Goal: Task Accomplishment & Management: Manage account settings

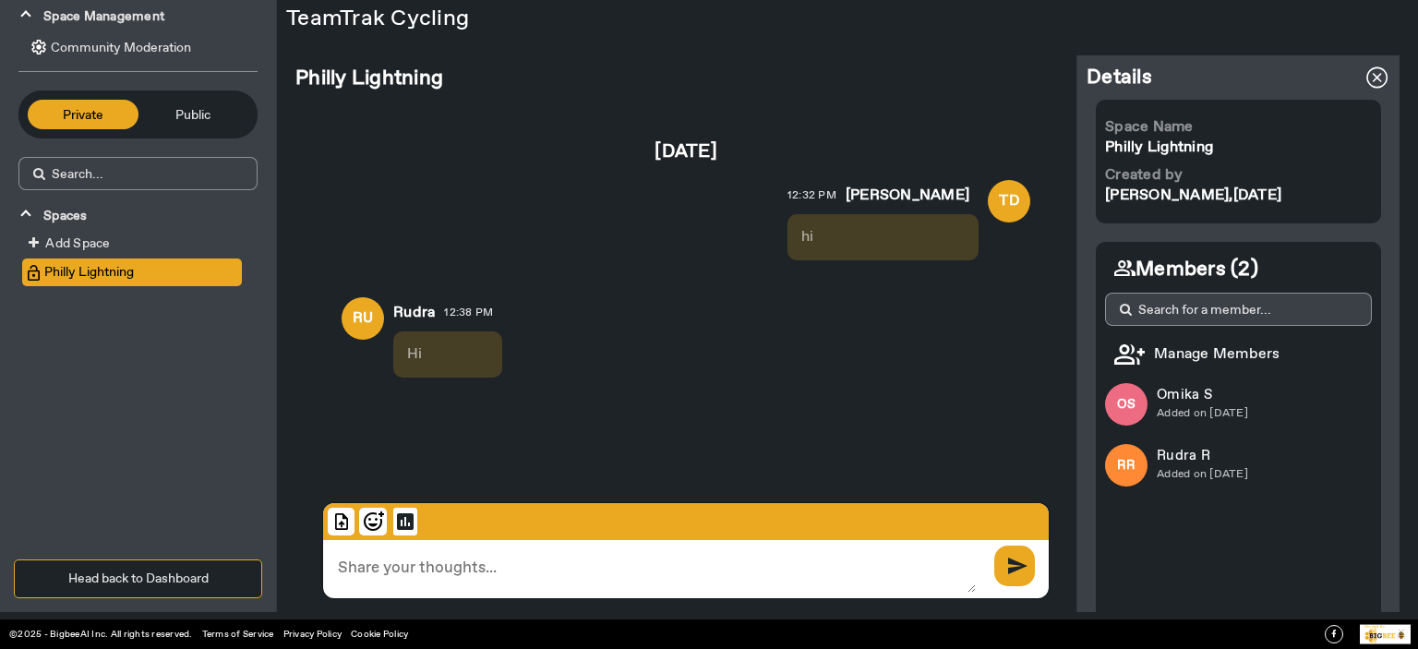
click at [1364, 73] on span at bounding box center [1377, 77] width 44 height 44
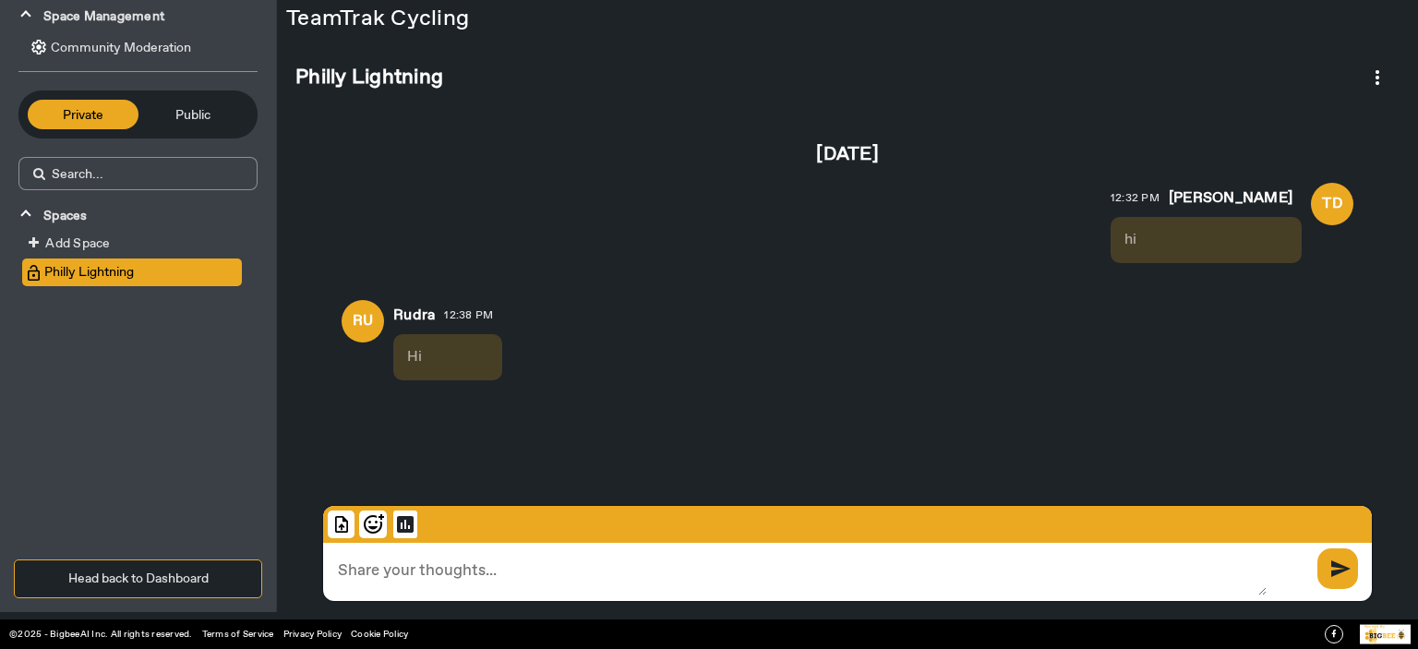
click at [189, 590] on button "Head back to Dashboard" at bounding box center [138, 579] width 248 height 39
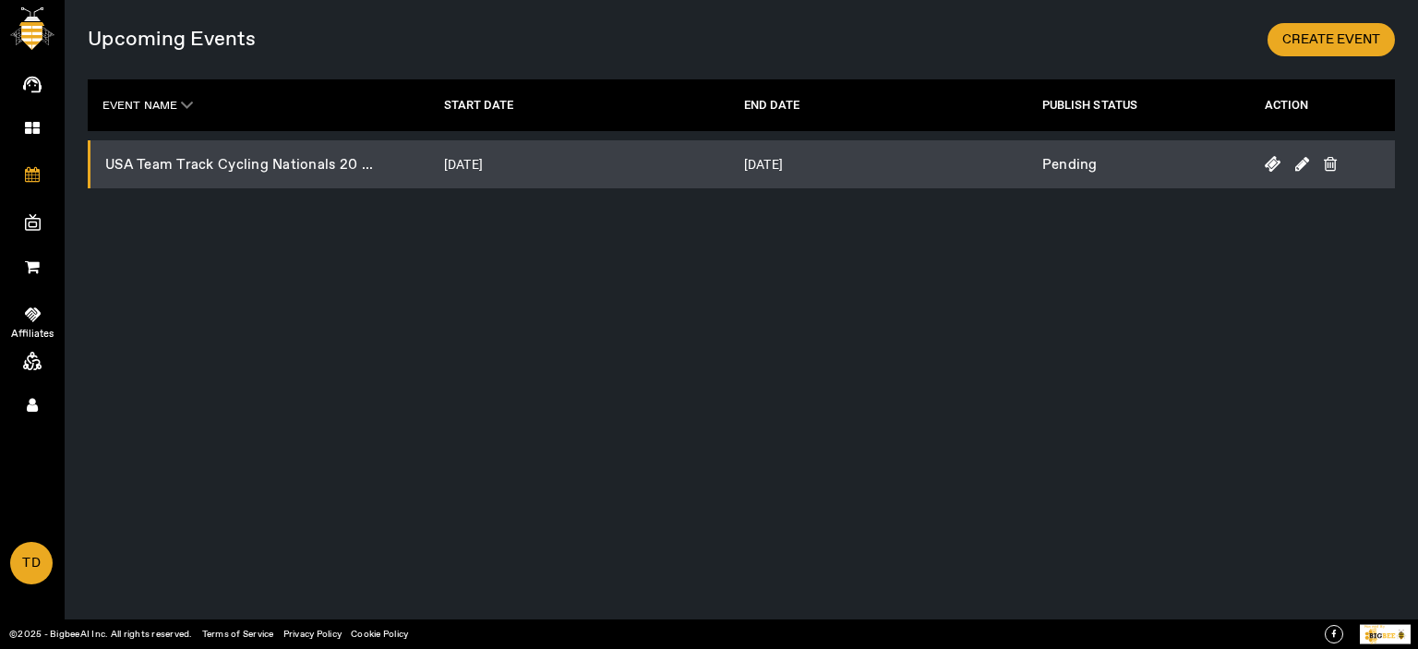
click at [30, 315] on icon at bounding box center [33, 315] width 16 height 18
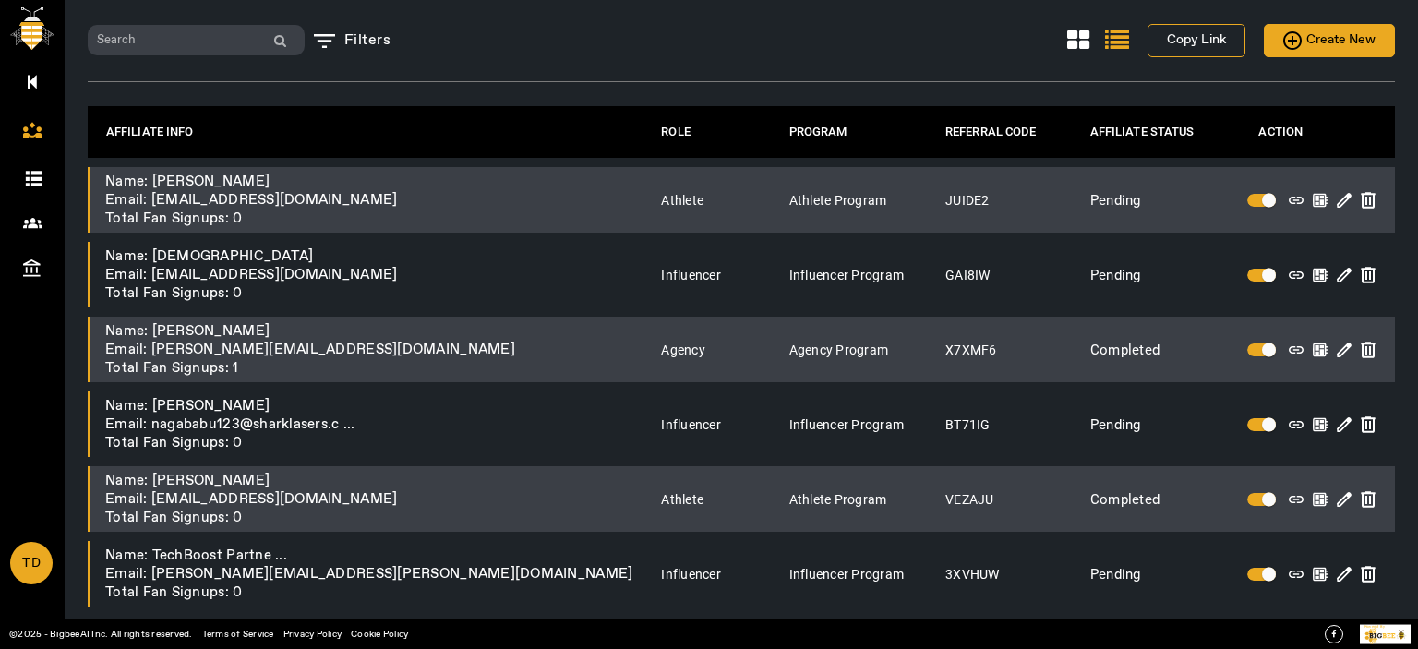
scroll to position [57, 0]
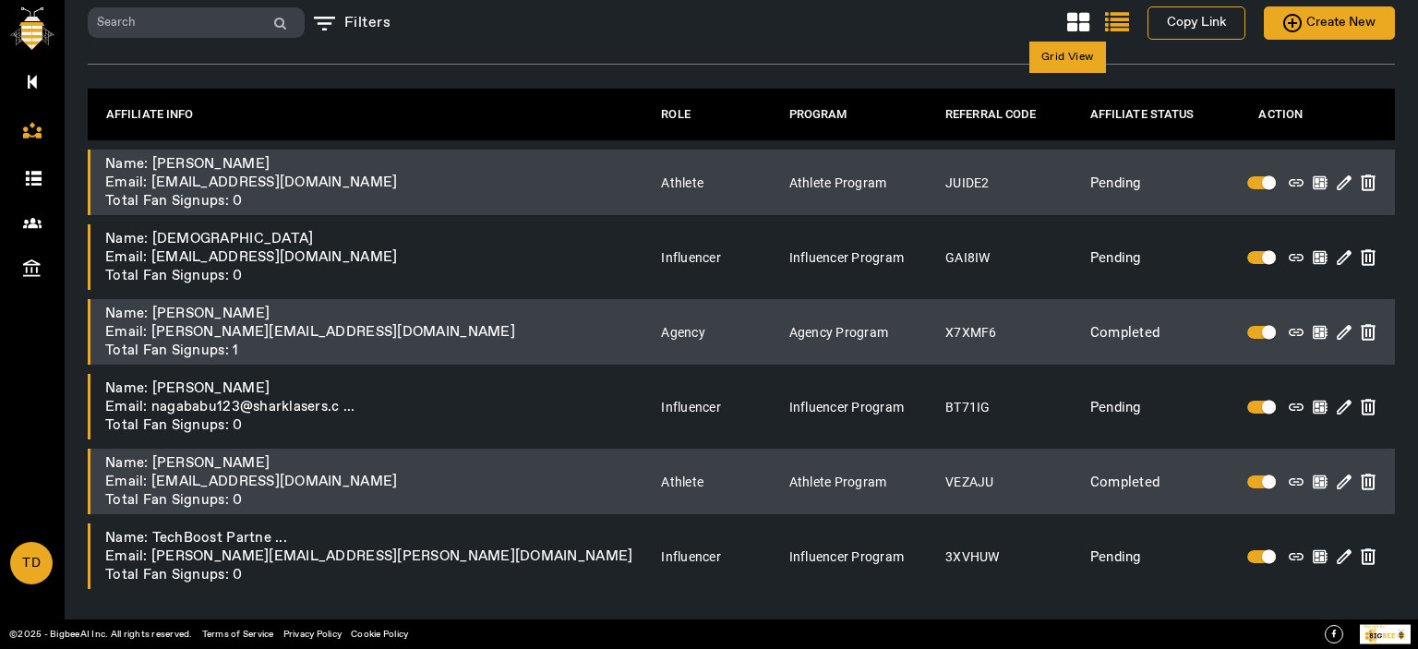
click at [1067, 25] on icon at bounding box center [1078, 23] width 22 height 24
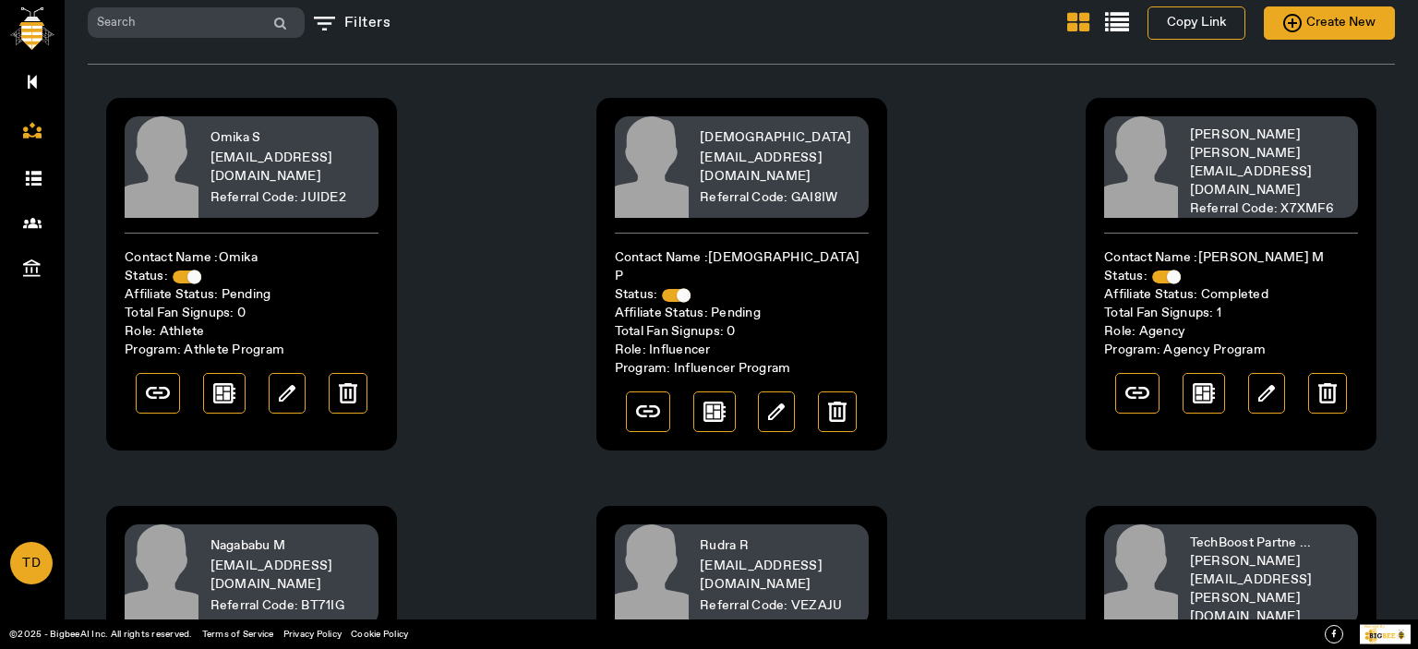
scroll to position [303, 0]
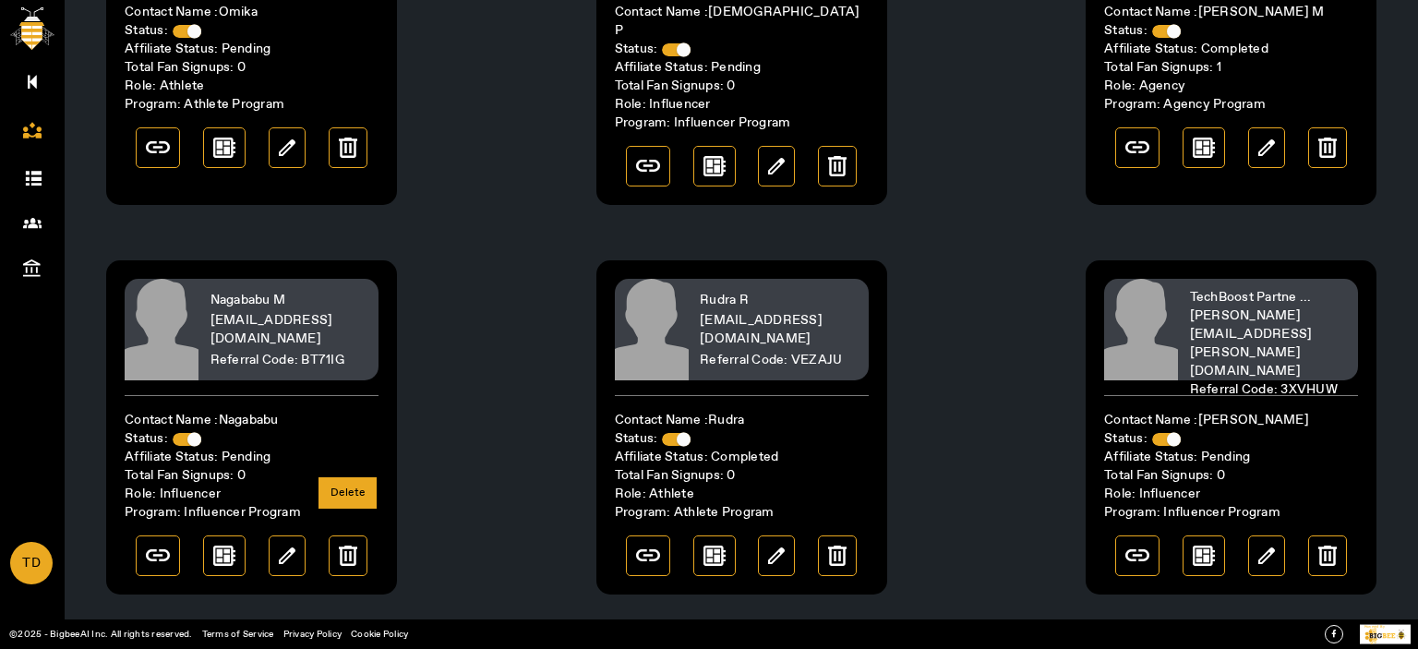
click at [347, 546] on img at bounding box center [348, 556] width 18 height 20
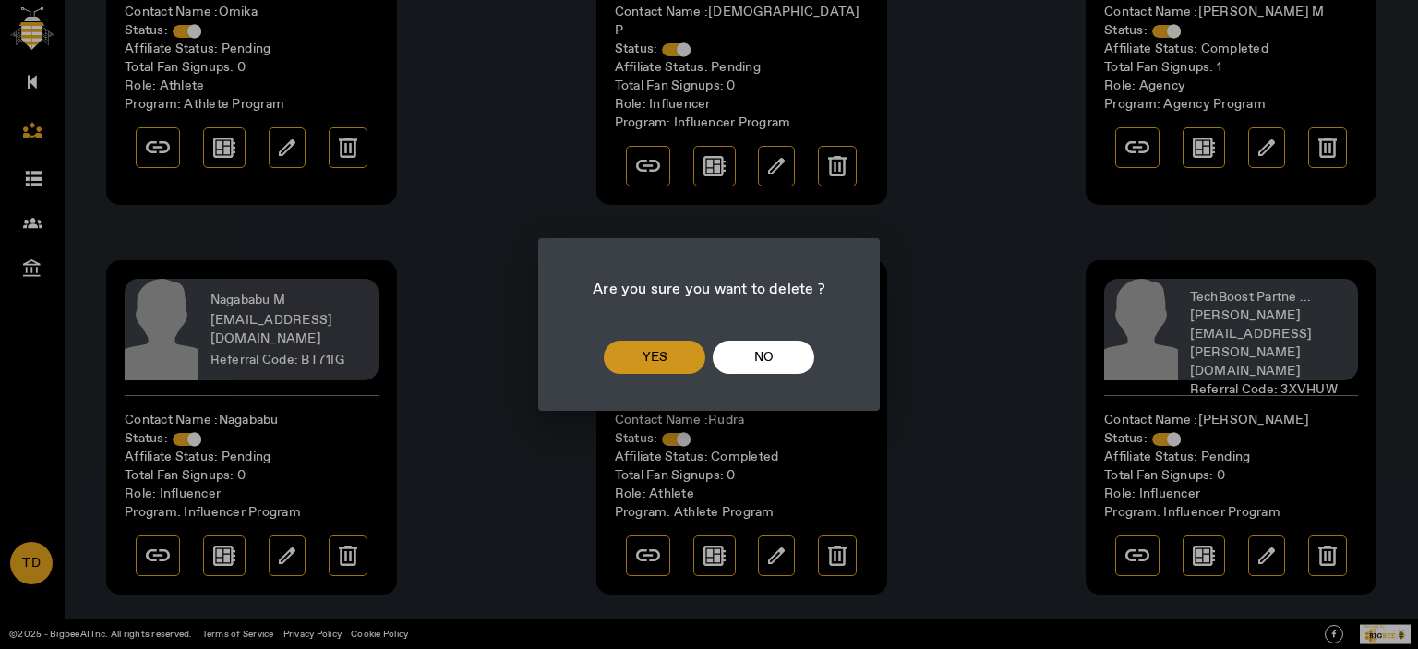
click at [641, 340] on span at bounding box center [655, 357] width 102 height 44
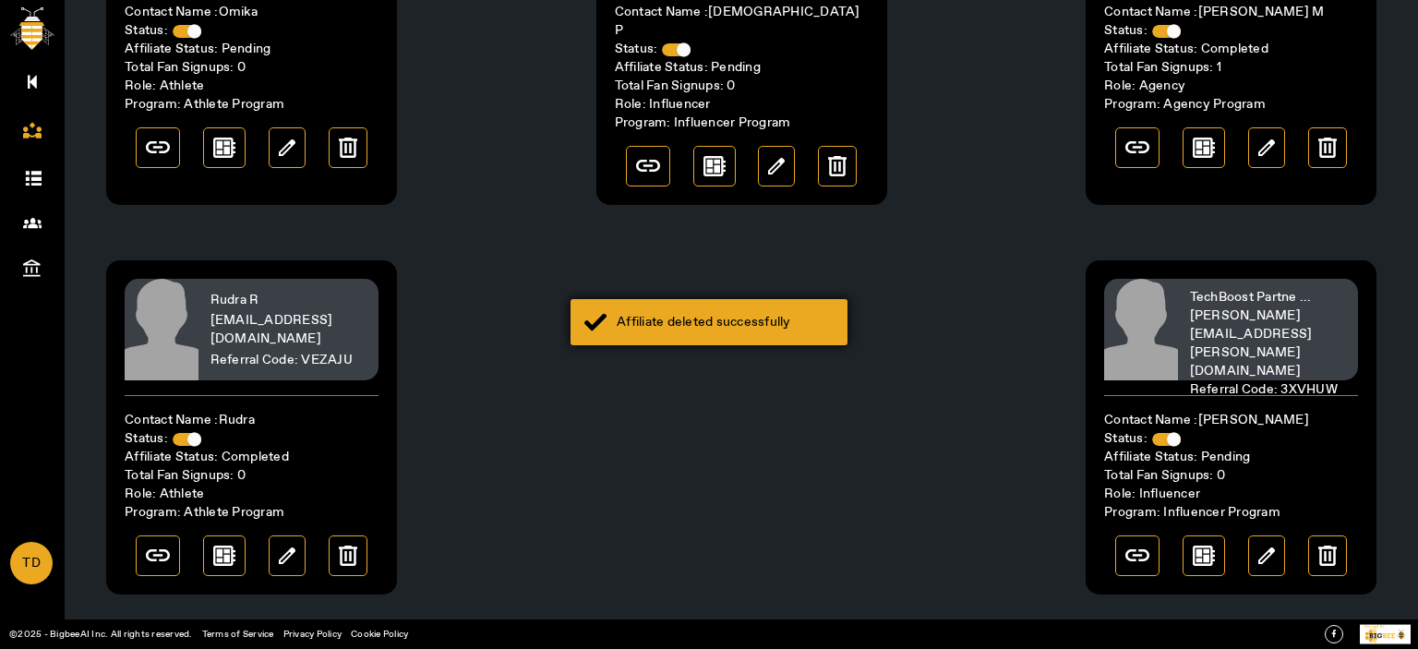
click at [702, 318] on div "Affiliate deleted successfully" at bounding box center [725, 322] width 217 height 18
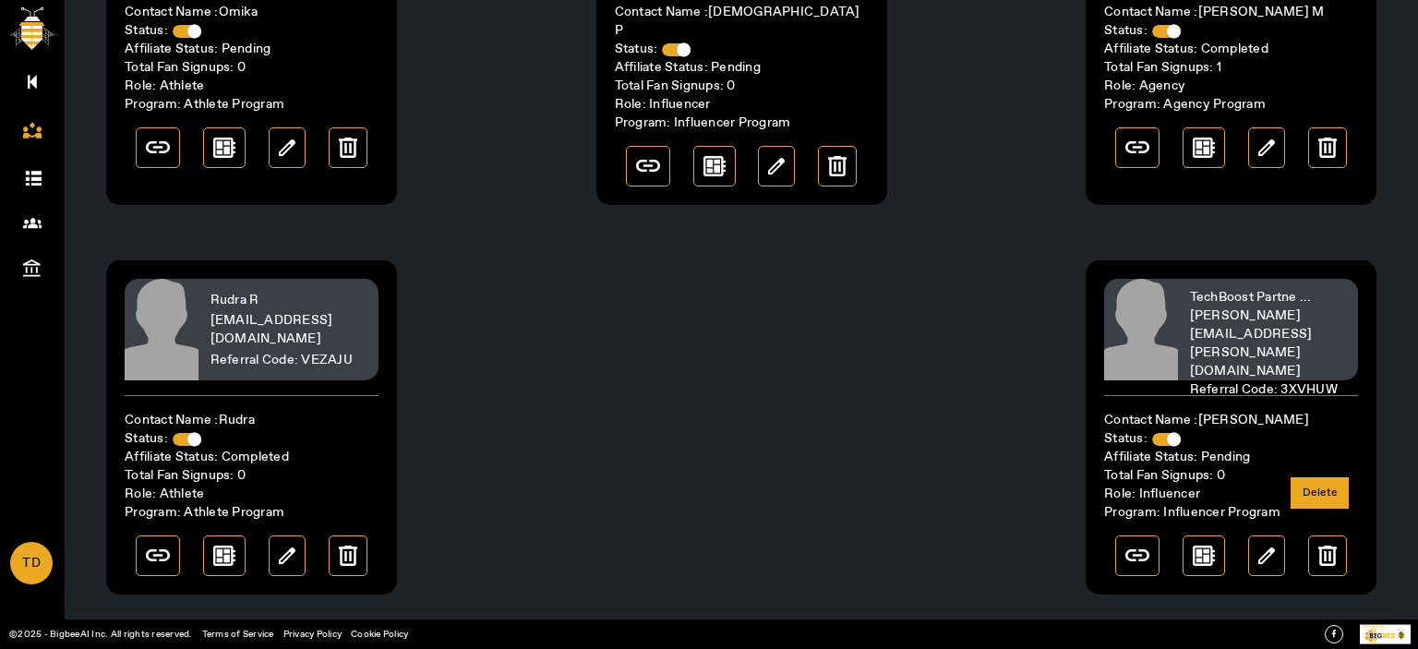
click at [1327, 546] on img at bounding box center [1327, 556] width 18 height 20
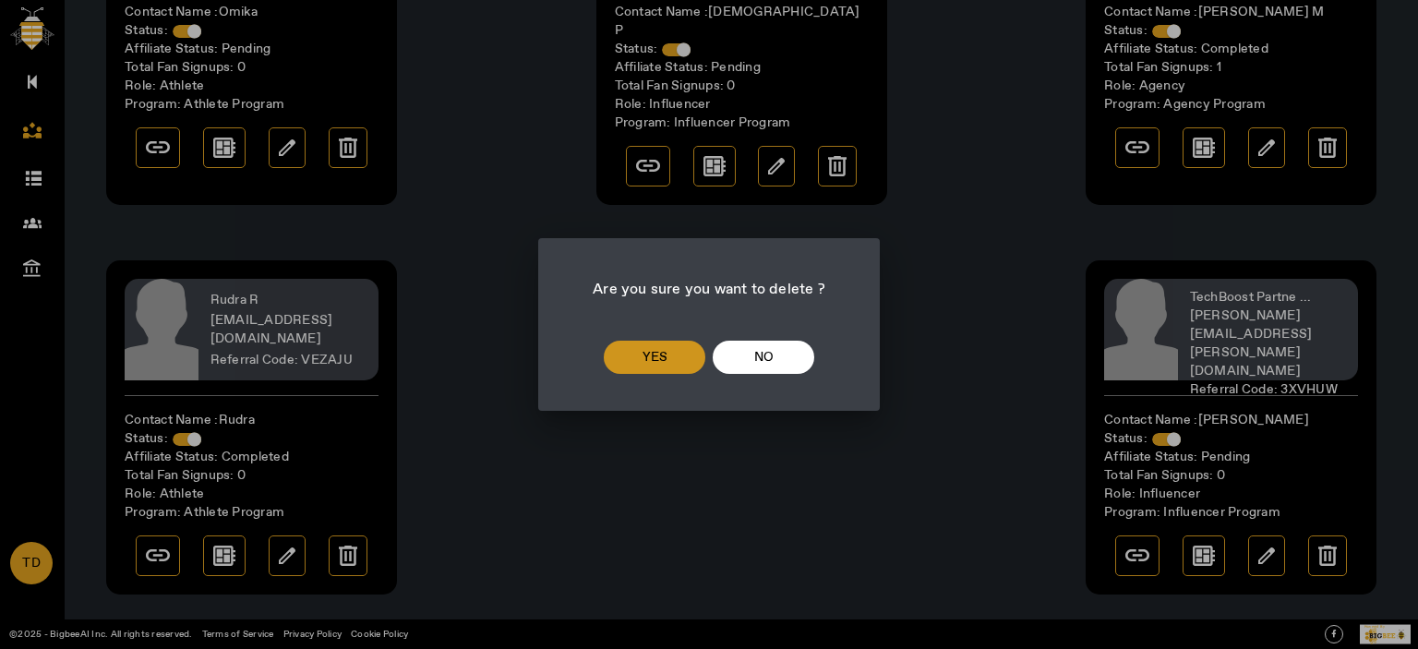
drag, startPoint x: 664, startPoint y: 354, endPoint x: 873, endPoint y: 354, distance: 209.6
click at [664, 355] on span "yes" at bounding box center [655, 357] width 25 height 22
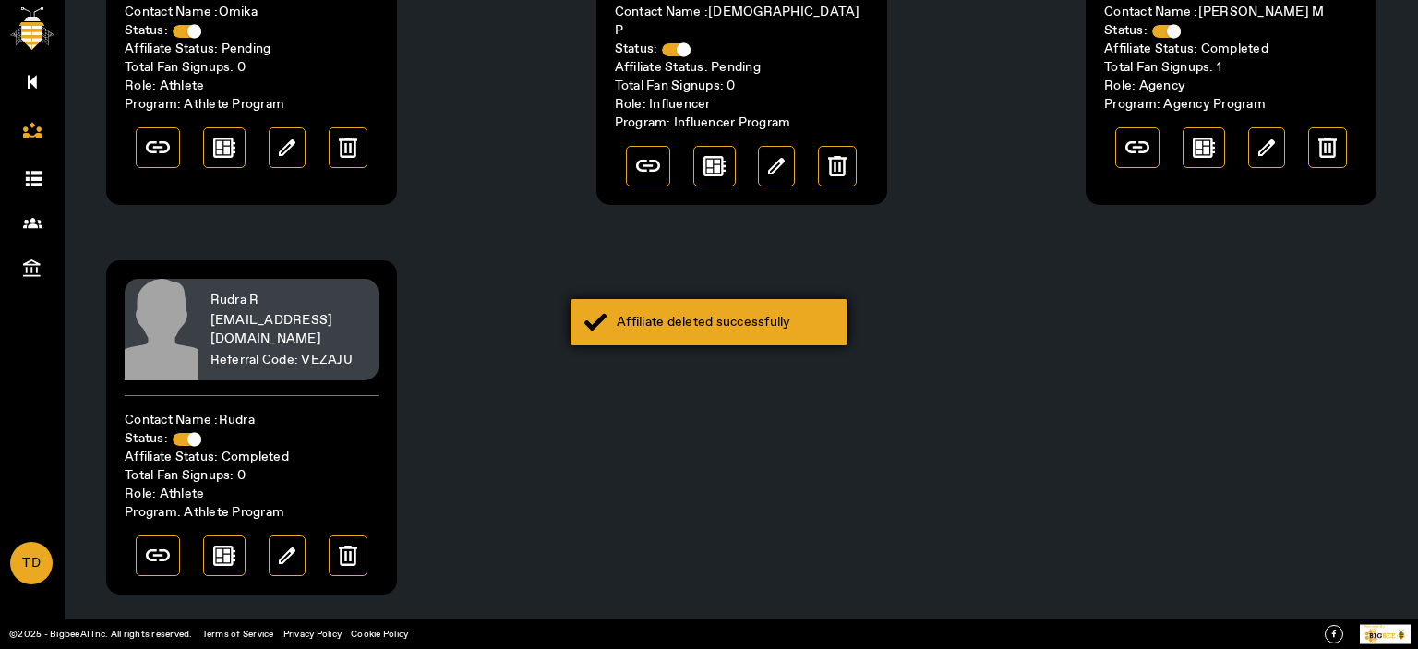
click at [751, 328] on div "Affiliate deleted successfully" at bounding box center [725, 322] width 217 height 18
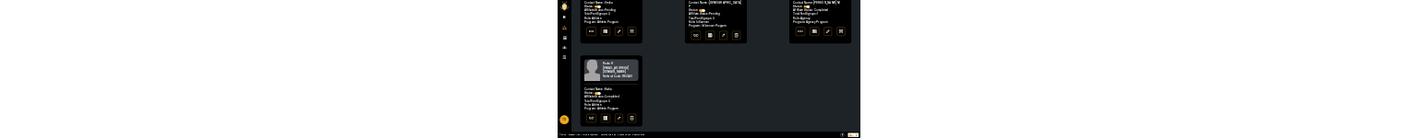
scroll to position [0, 0]
